Goal: Task Accomplishment & Management: Use online tool/utility

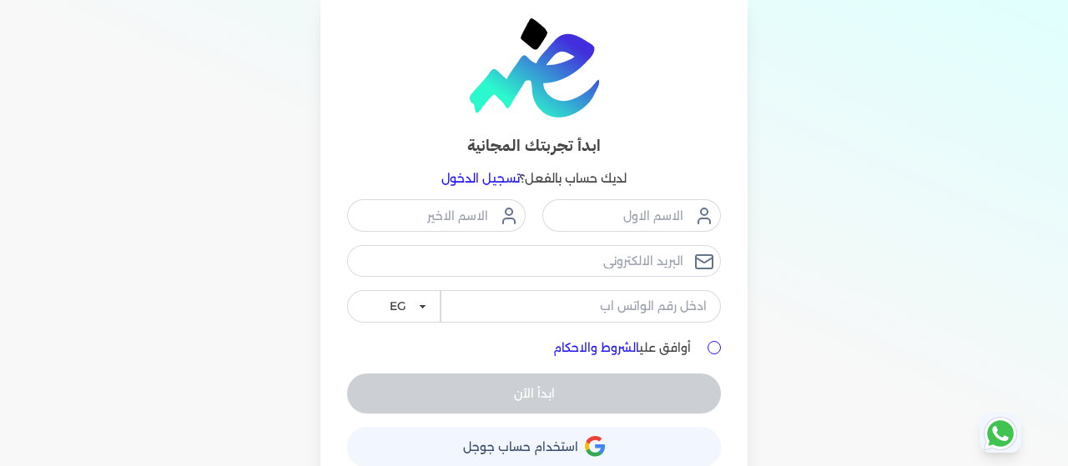
scroll to position [102, 0]
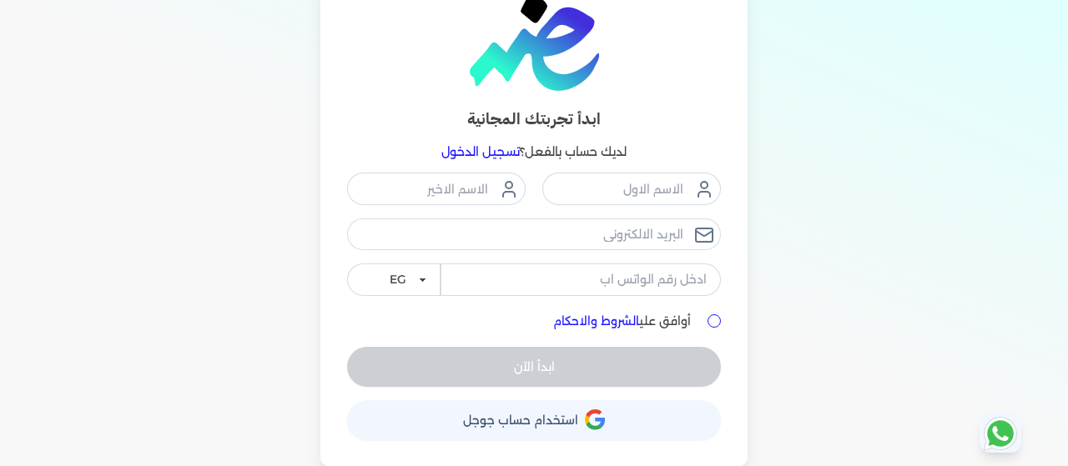
click at [717, 324] on input "أوافق علي الشروط والاحكام" at bounding box center [713, 320] width 13 height 13
checkbox input "true"
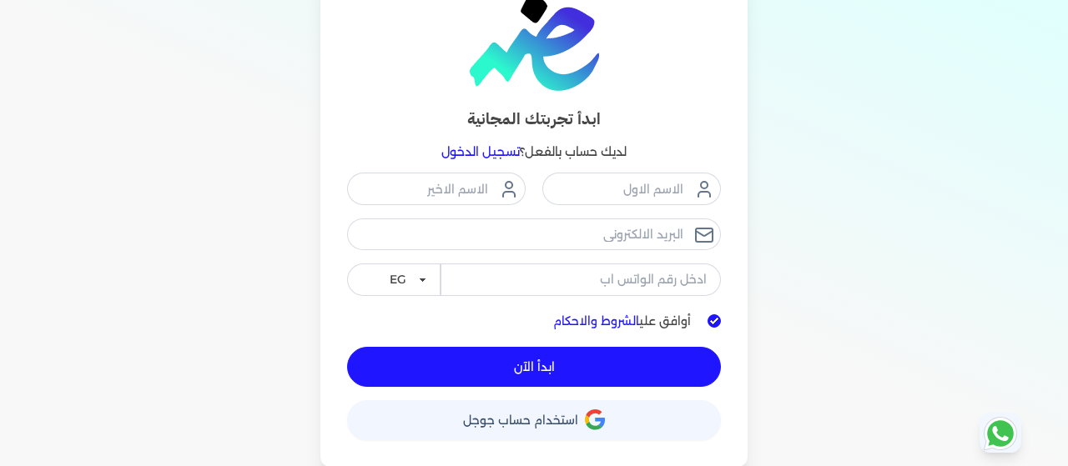
click at [612, 429] on button "حساب استخدام حساب جوجل" at bounding box center [534, 420] width 374 height 40
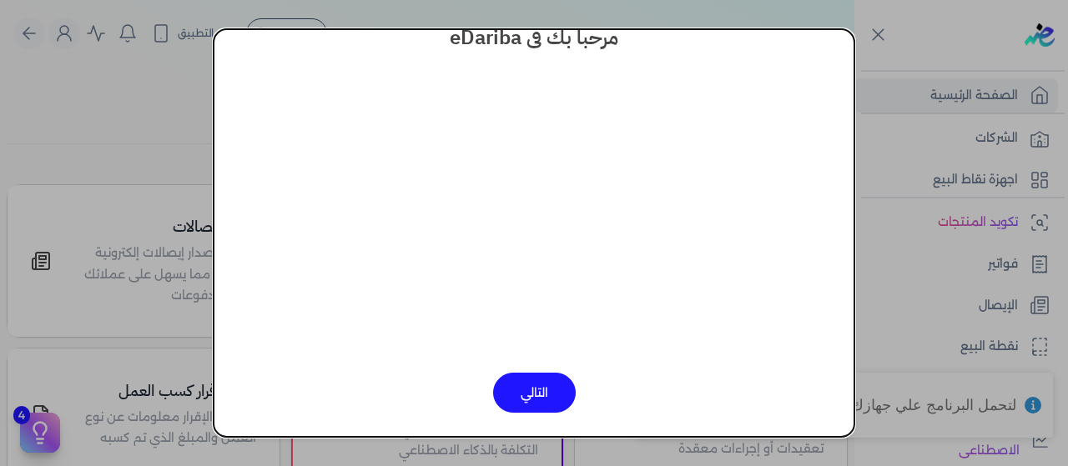
click at [532, 385] on button "التالي" at bounding box center [534, 393] width 83 height 40
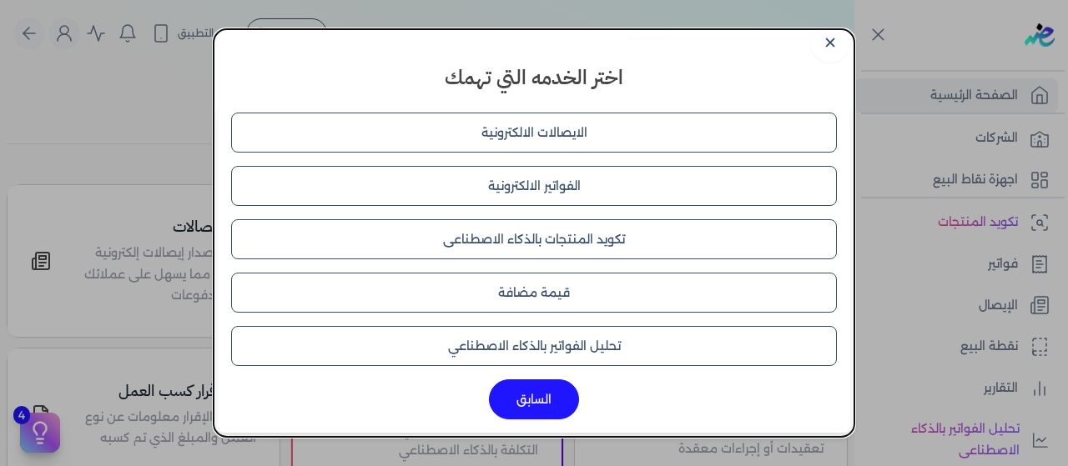
click at [555, 296] on button "قيمة مضافة" at bounding box center [533, 293] width 605 height 40
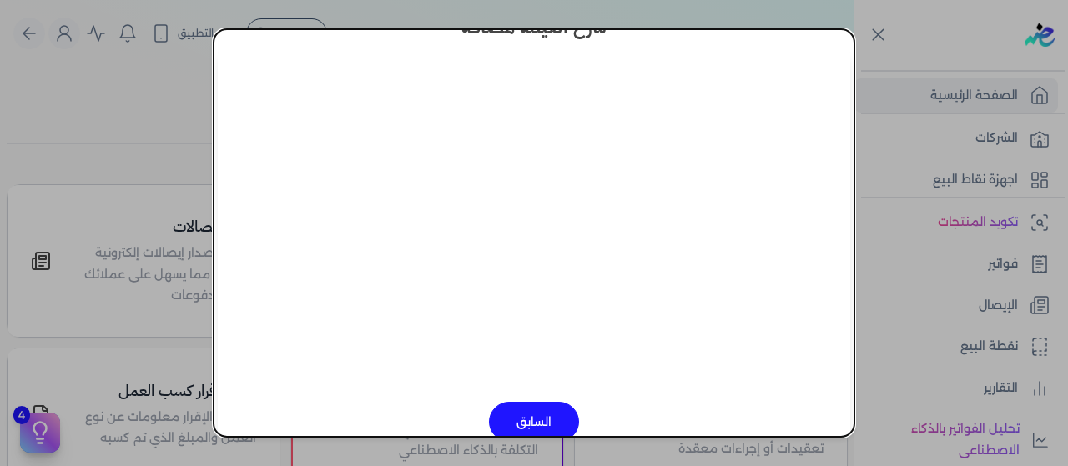
scroll to position [84, 0]
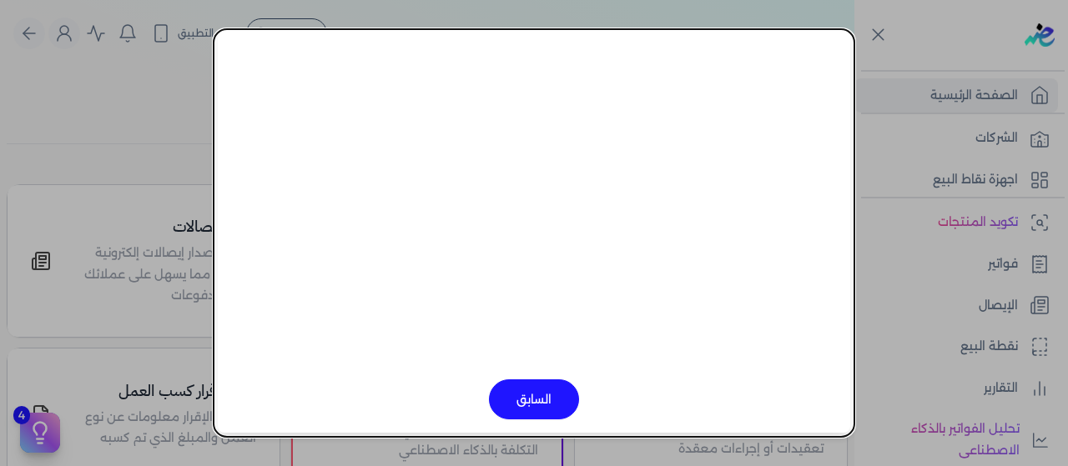
click at [875, 33] on dialog "✕ شرح القيمة مضافة السابق" at bounding box center [534, 233] width 1068 height 466
click at [877, 39] on dialog "✕ شرح القيمة مضافة السابق" at bounding box center [534, 233] width 1068 height 466
click at [575, 392] on button "السابق" at bounding box center [534, 399] width 90 height 40
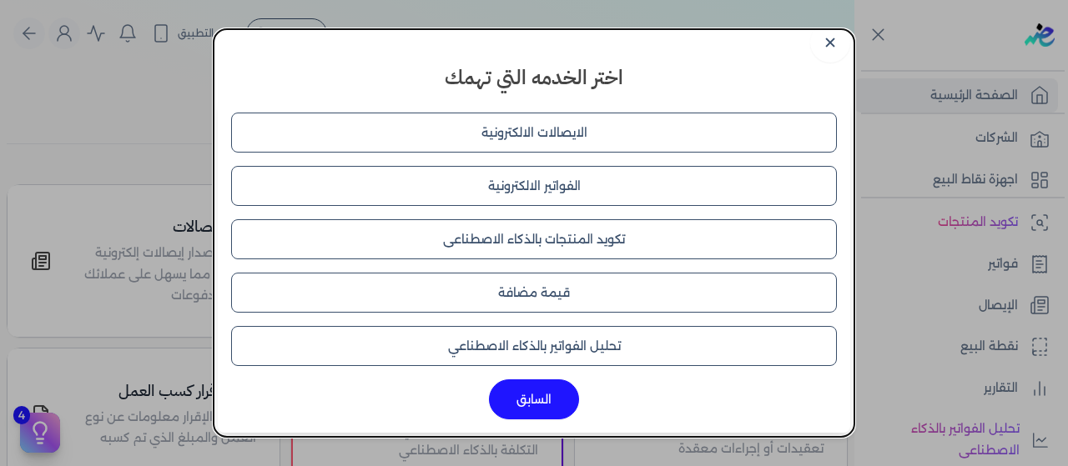
scroll to position [11, 0]
click at [834, 41] on link "✕" at bounding box center [830, 43] width 40 height 40
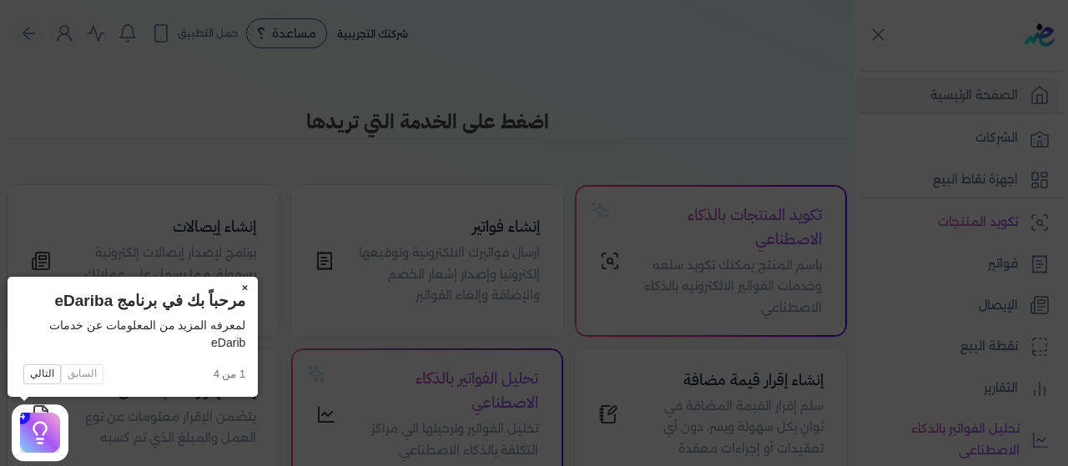
click at [245, 289] on button "×" at bounding box center [244, 288] width 27 height 23
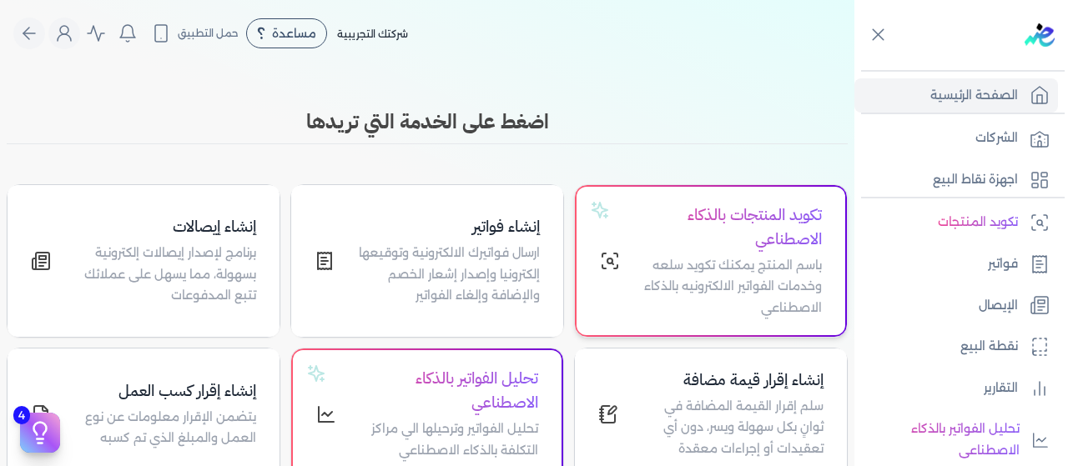
scroll to position [400, 0]
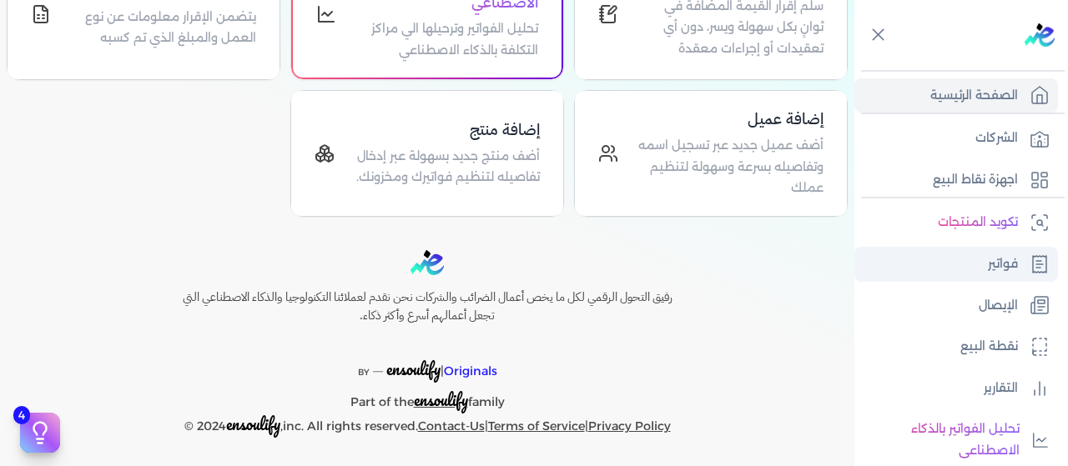
click at [1002, 262] on p "فواتير" at bounding box center [1002, 265] width 30 height 22
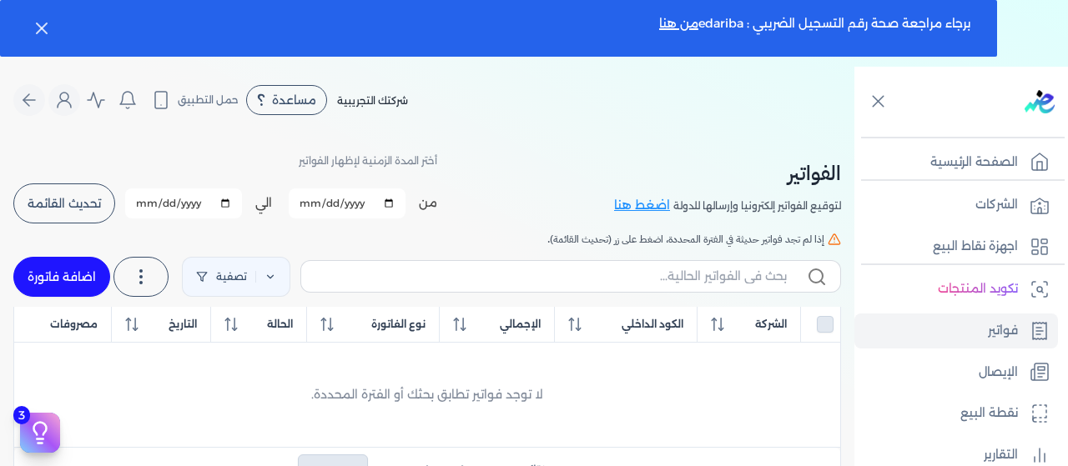
click at [818, 278] on icon at bounding box center [816, 277] width 20 height 20
click at [786, 278] on input "text" at bounding box center [550, 277] width 472 height 18
click at [718, 204] on p "لتوقيع الفواتير إلكترونيا وإرسالها للدولة" at bounding box center [757, 206] width 168 height 22
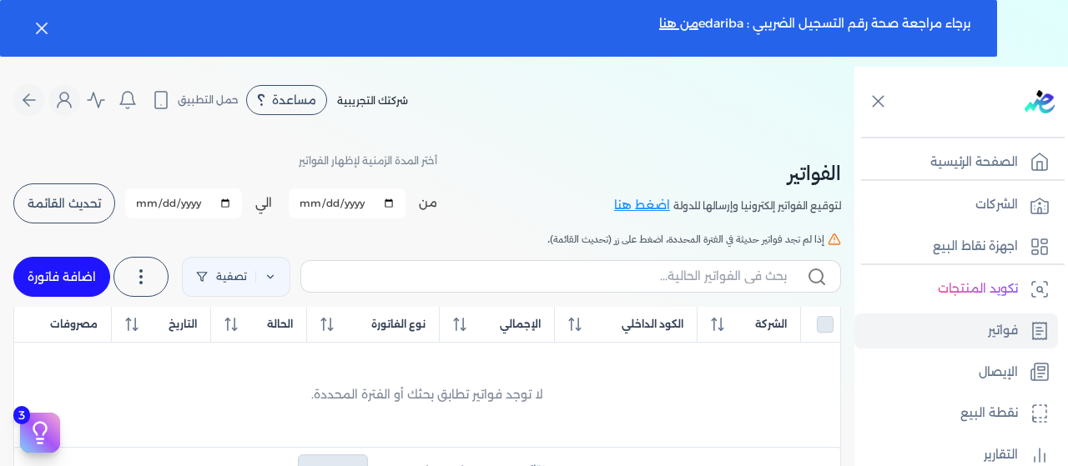
click at [426, 216] on div "من [DATE]" at bounding box center [363, 203] width 148 height 30
click at [110, 209] on button "تحديث القائمة" at bounding box center [64, 203] width 102 height 40
checkbox input "false"
click at [269, 266] on link "تصفية" at bounding box center [236, 277] width 108 height 40
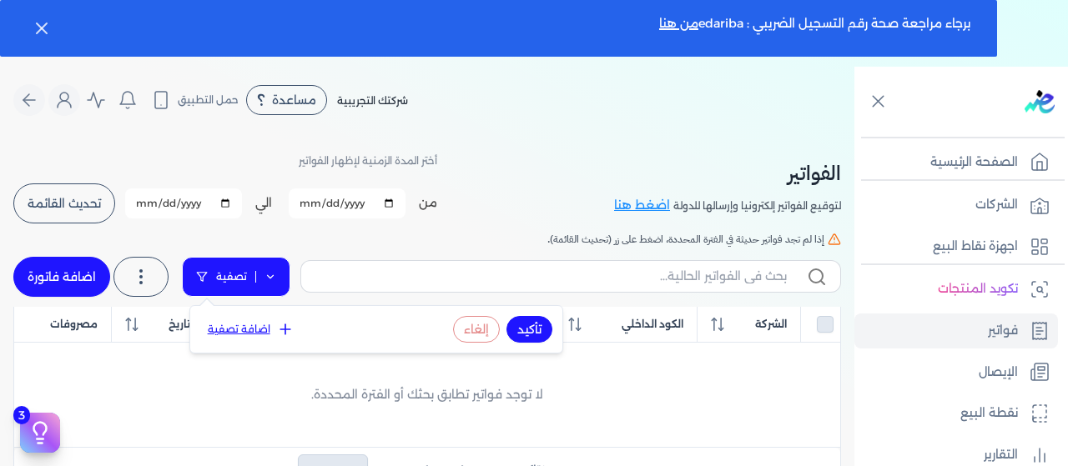
click at [269, 266] on link "تصفية" at bounding box center [236, 277] width 108 height 40
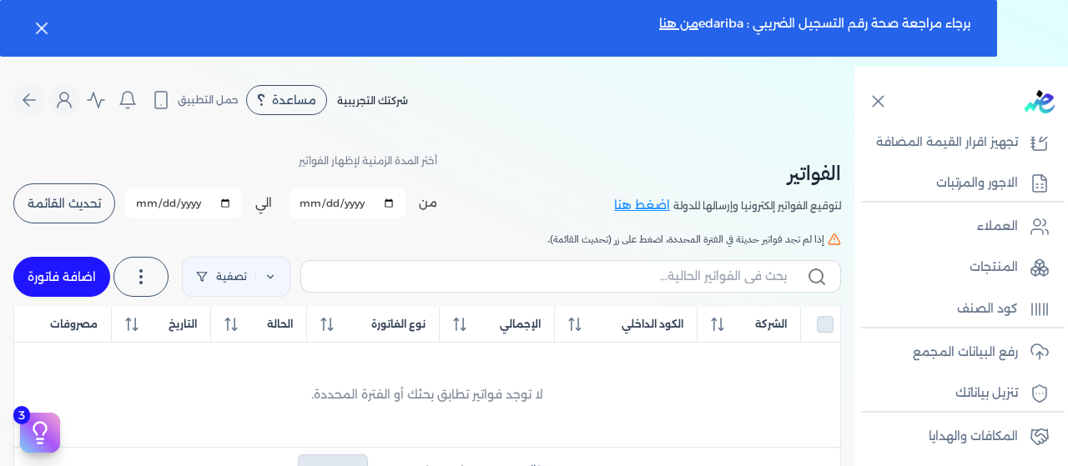
scroll to position [434, 0]
